Goal: Transaction & Acquisition: Book appointment/travel/reservation

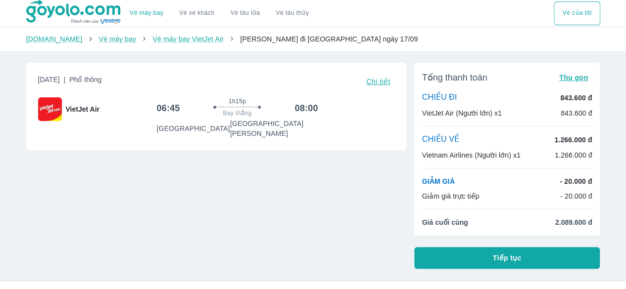
click at [565, 80] on span "Thu gọn" at bounding box center [573, 78] width 29 height 8
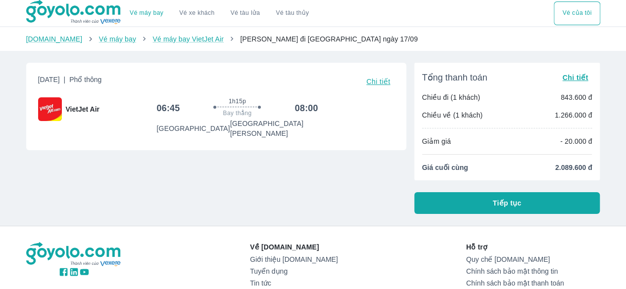
click at [572, 77] on span "Chi tiết" at bounding box center [575, 78] width 26 height 8
